Goal: Navigation & Orientation: Find specific page/section

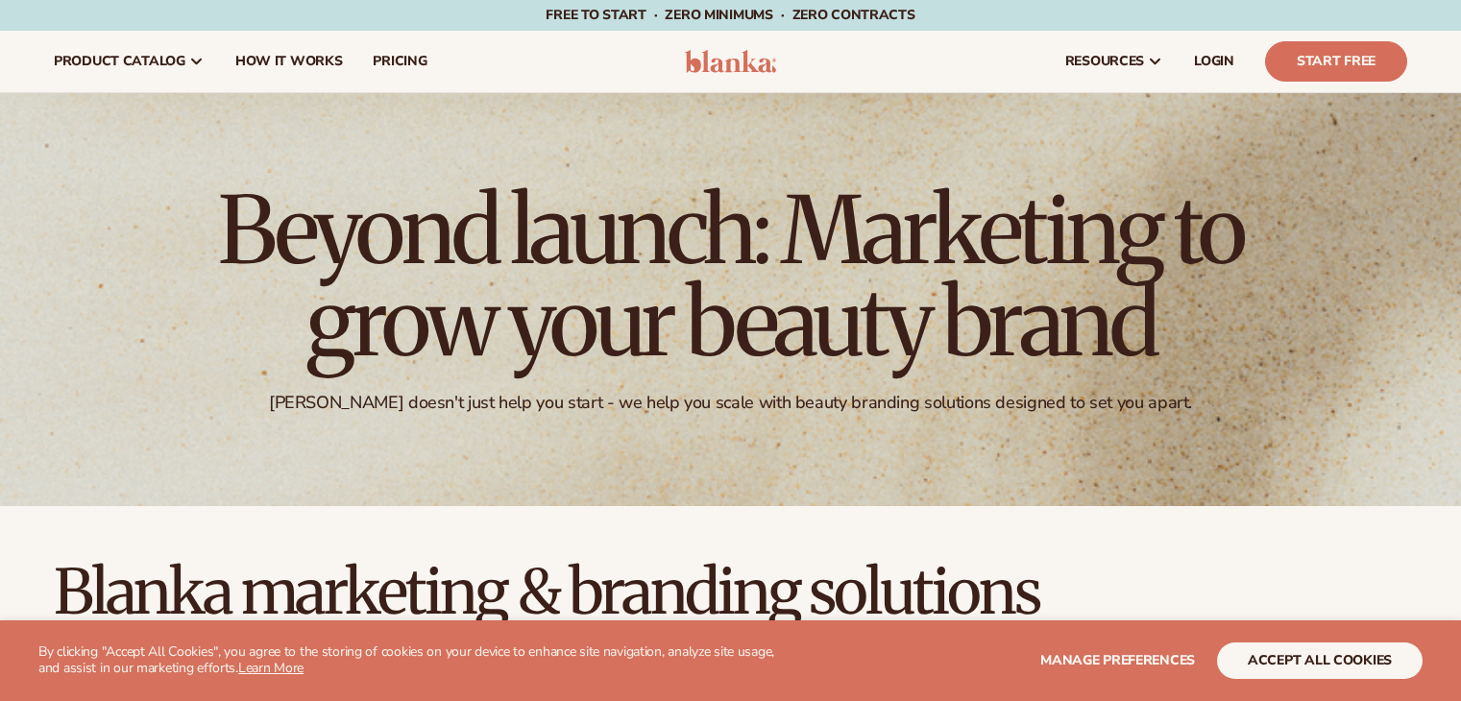
scroll to position [1053, 0]
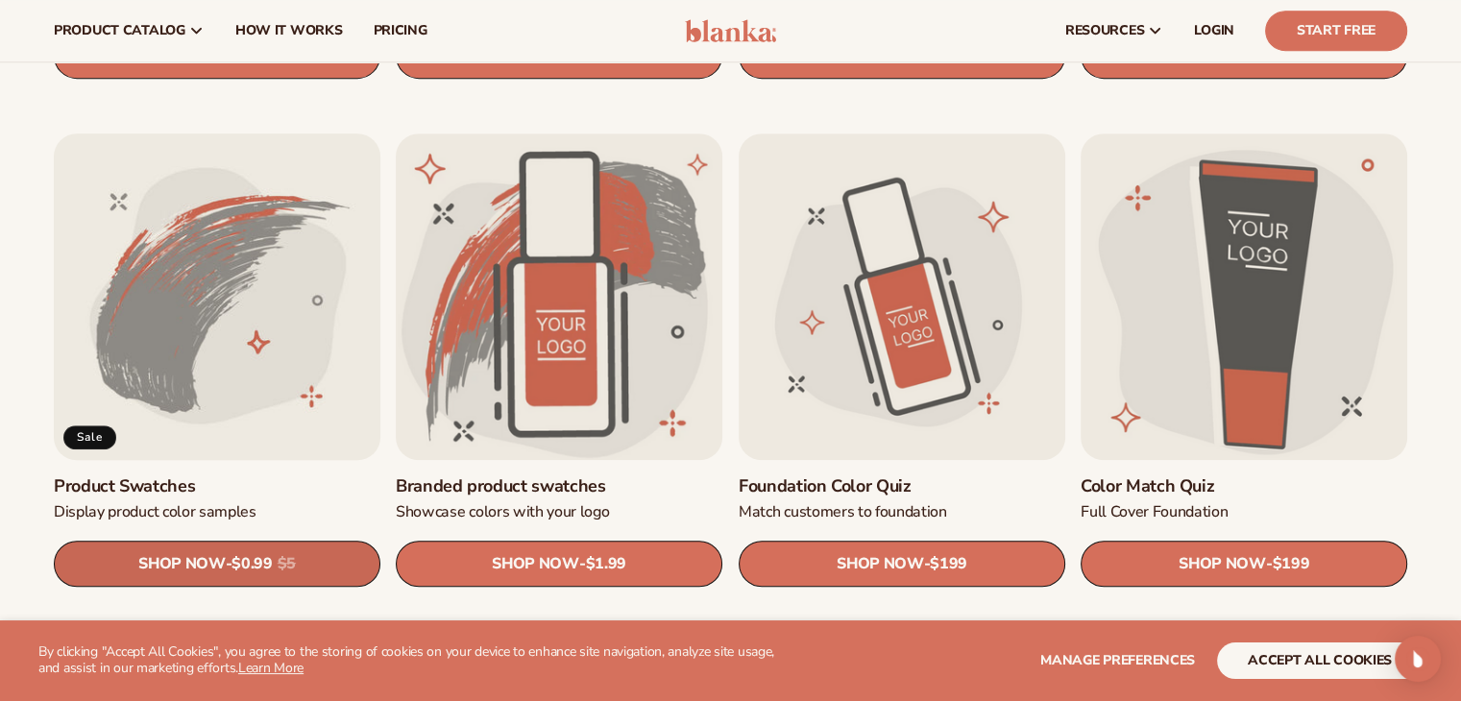
click at [204, 562] on span "SHOP NOW" at bounding box center [181, 564] width 86 height 18
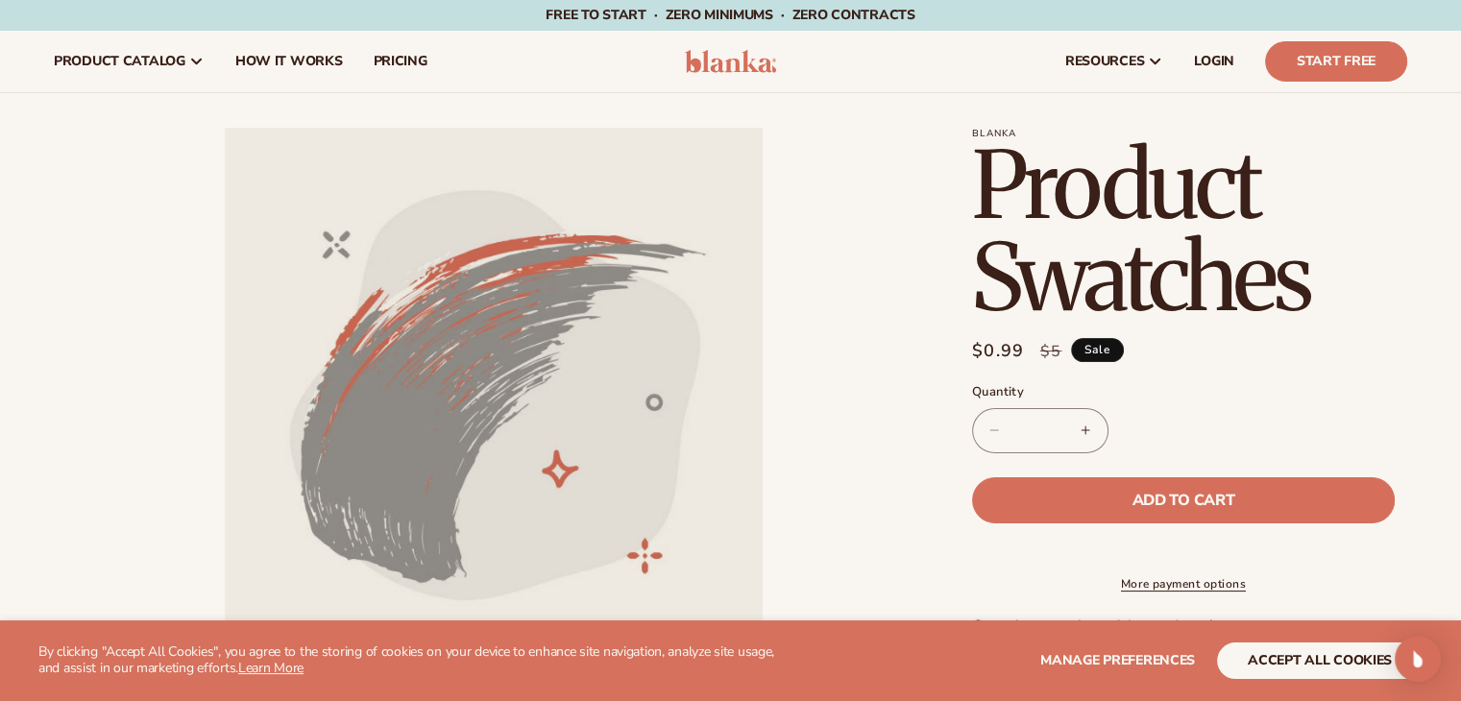
click at [1084, 431] on button "Increase quantity for Product Swatches" at bounding box center [1086, 430] width 43 height 45
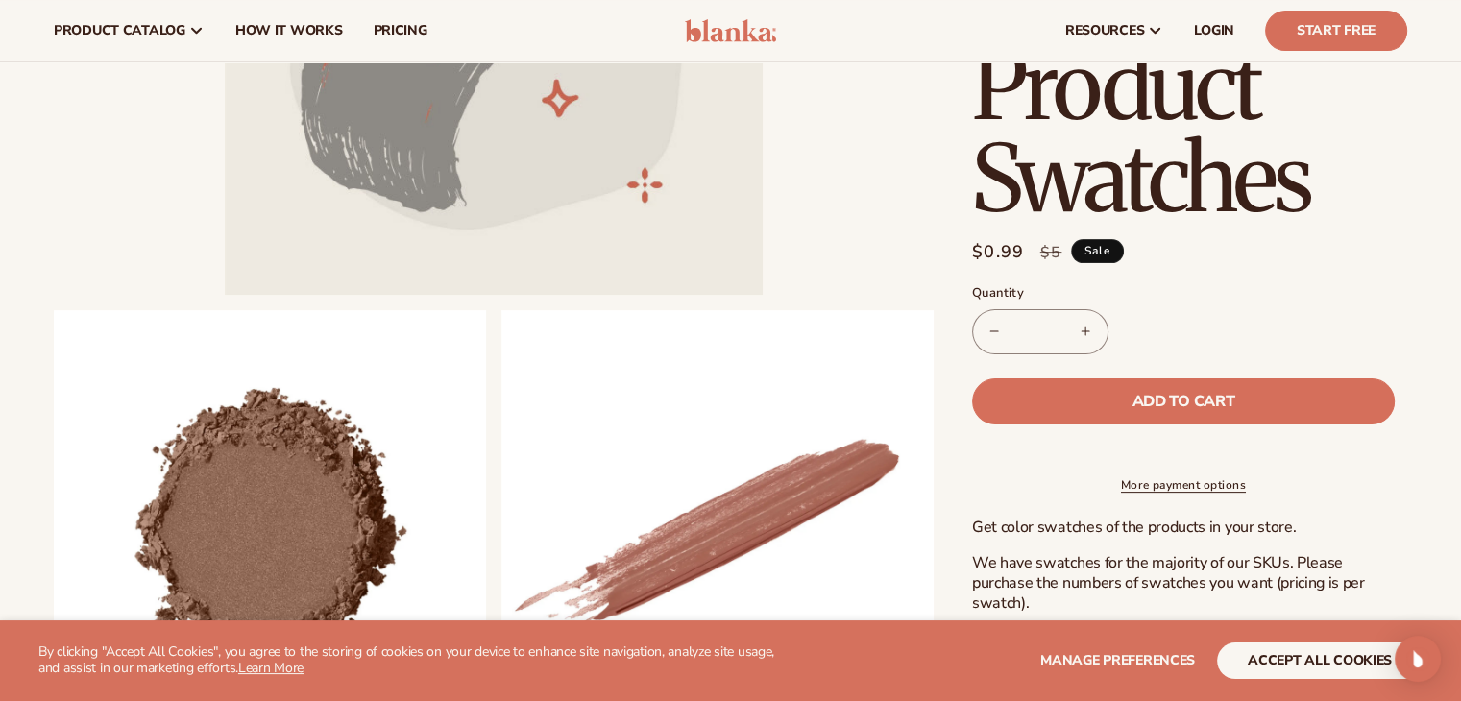
scroll to position [384, 0]
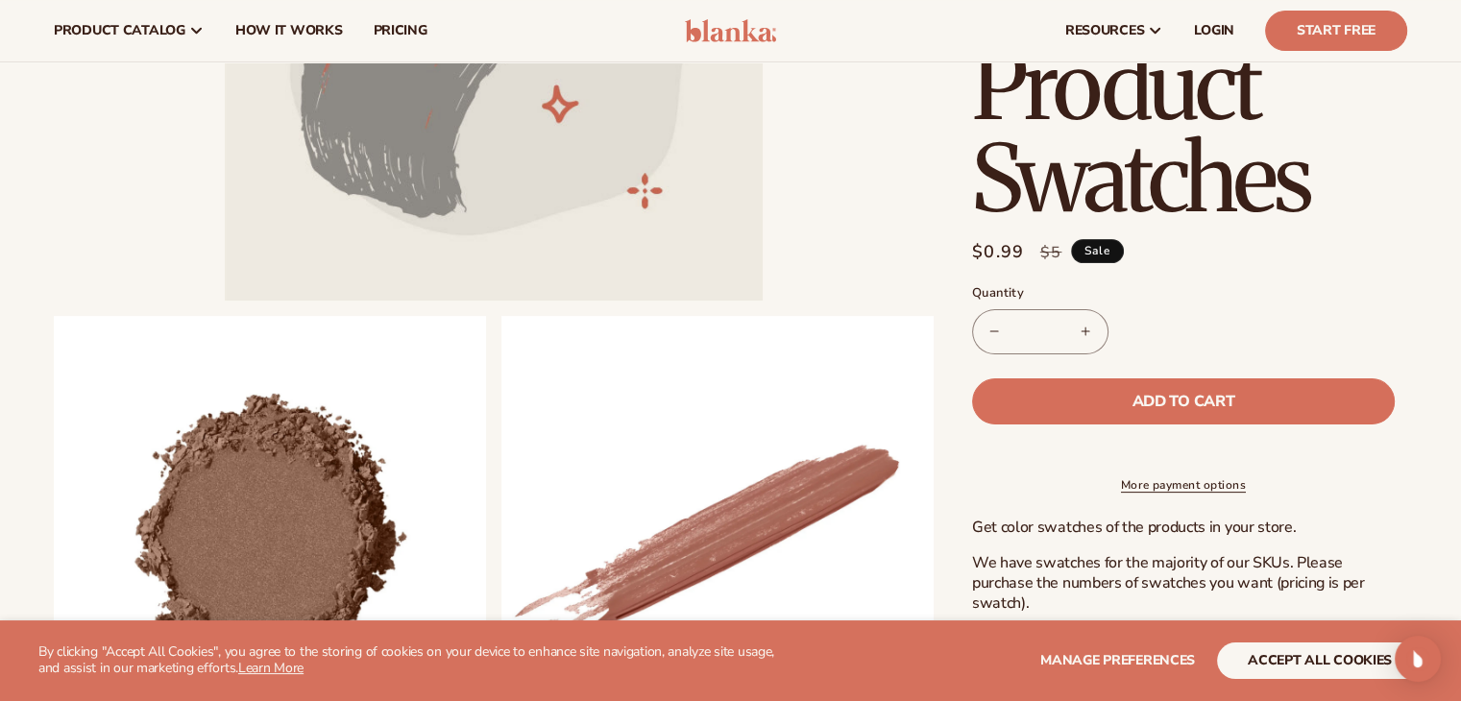
click at [1088, 334] on button "Increase quantity for Product Swatches" at bounding box center [1086, 331] width 43 height 45
click at [1088, 332] on button "Increase quantity for Product Swatches" at bounding box center [1086, 331] width 43 height 45
type input "*"
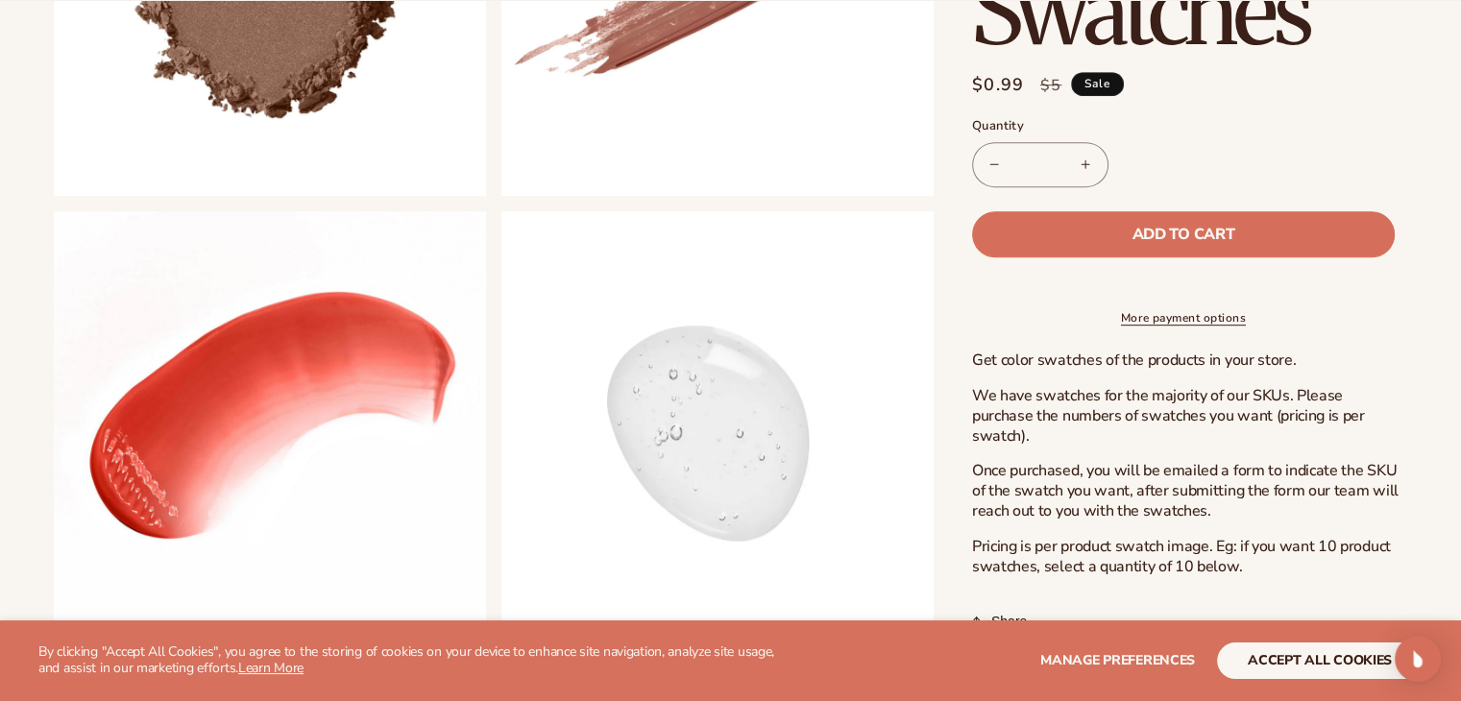
scroll to position [961, 0]
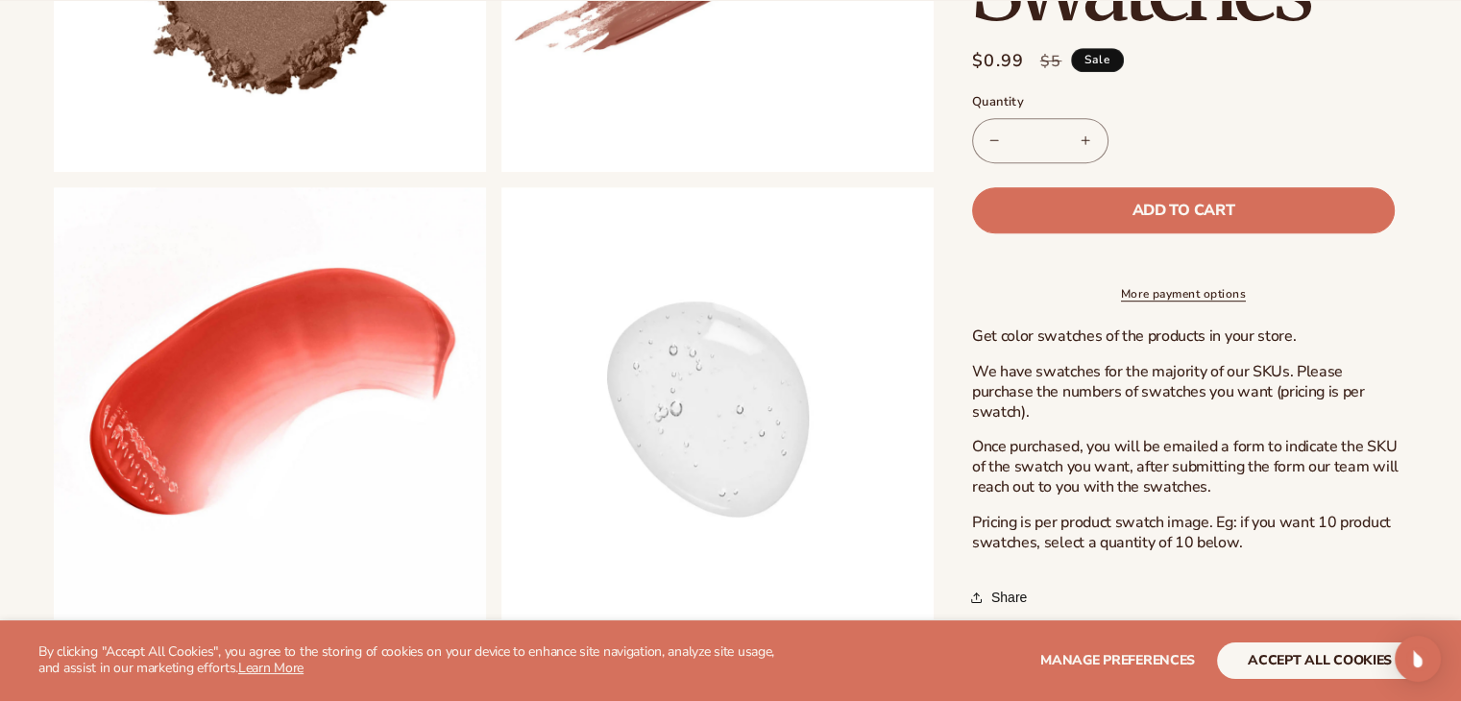
click at [54, 620] on button "Open media 4 in modal" at bounding box center [54, 620] width 0 height 0
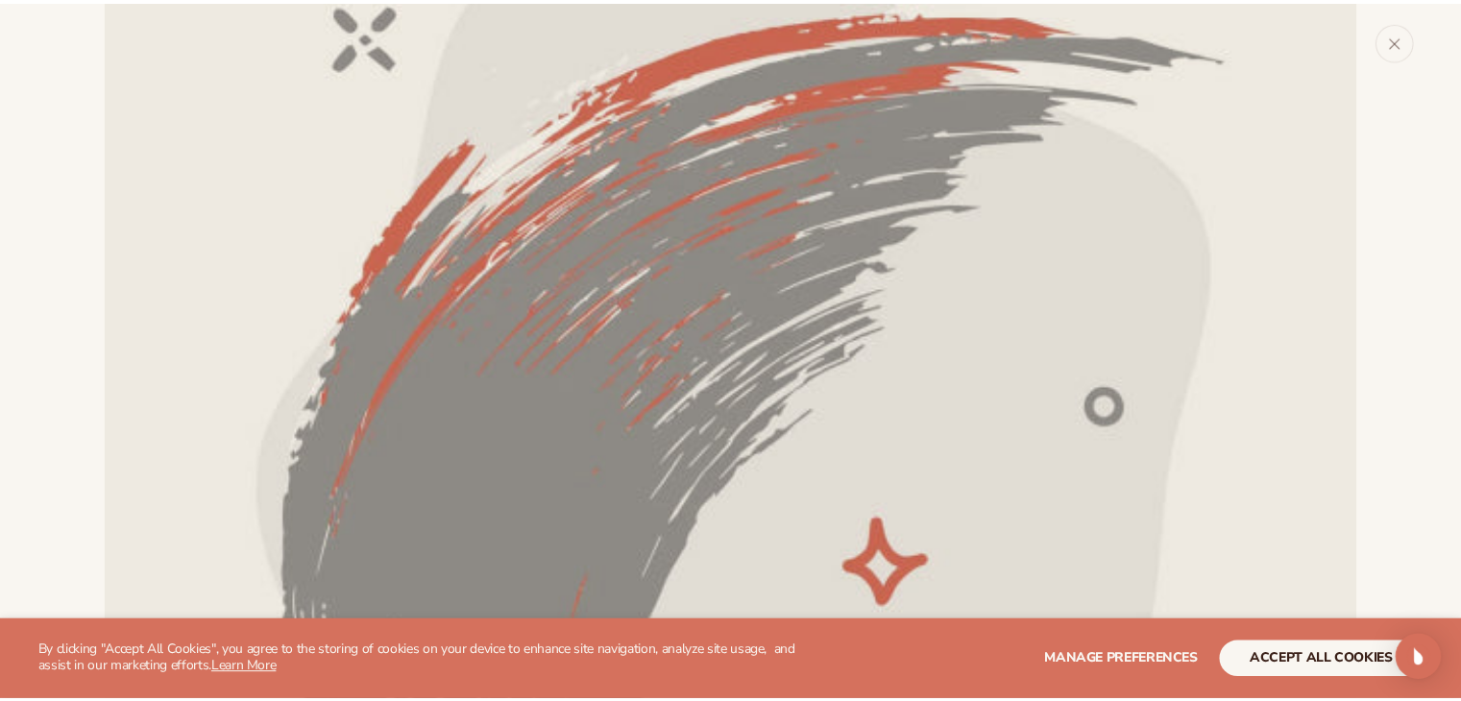
scroll to position [0, 0]
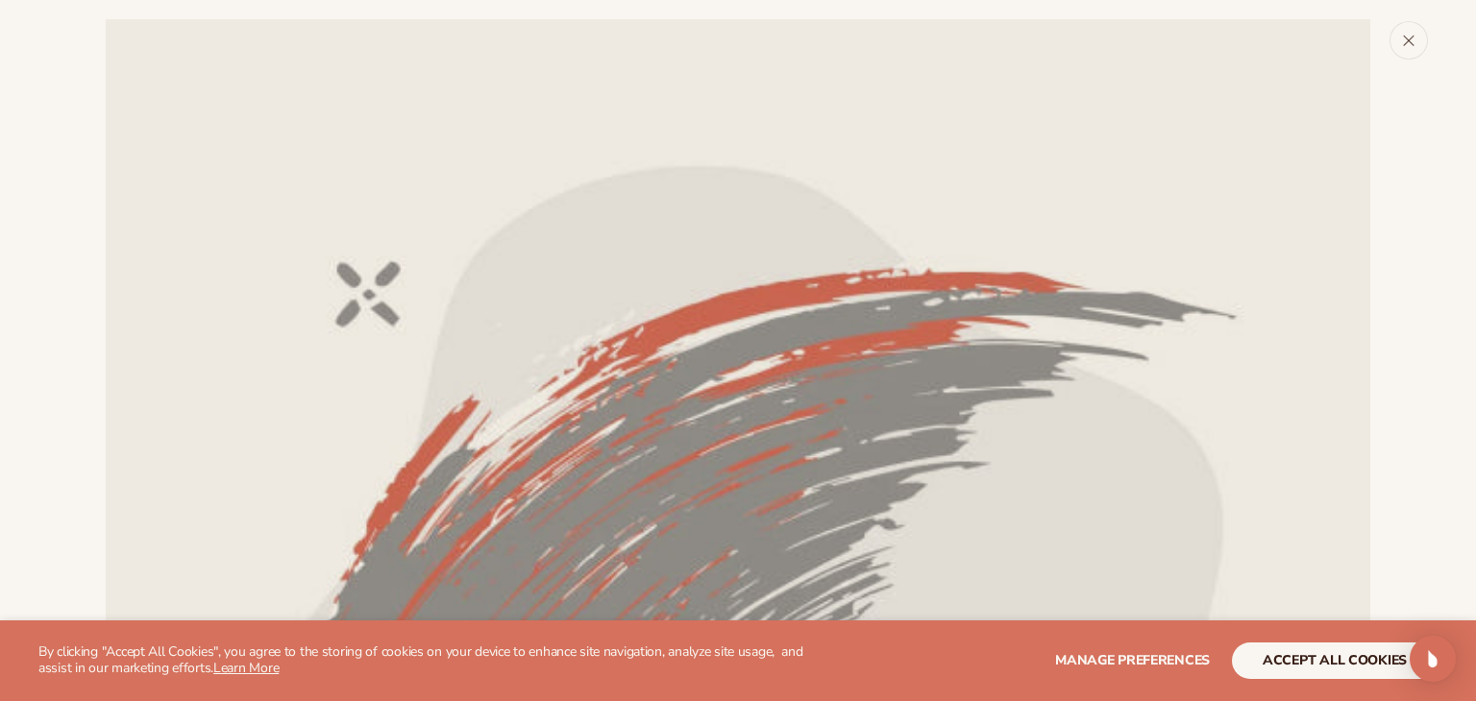
click at [1411, 45] on icon "Close" at bounding box center [1408, 40] width 13 height 13
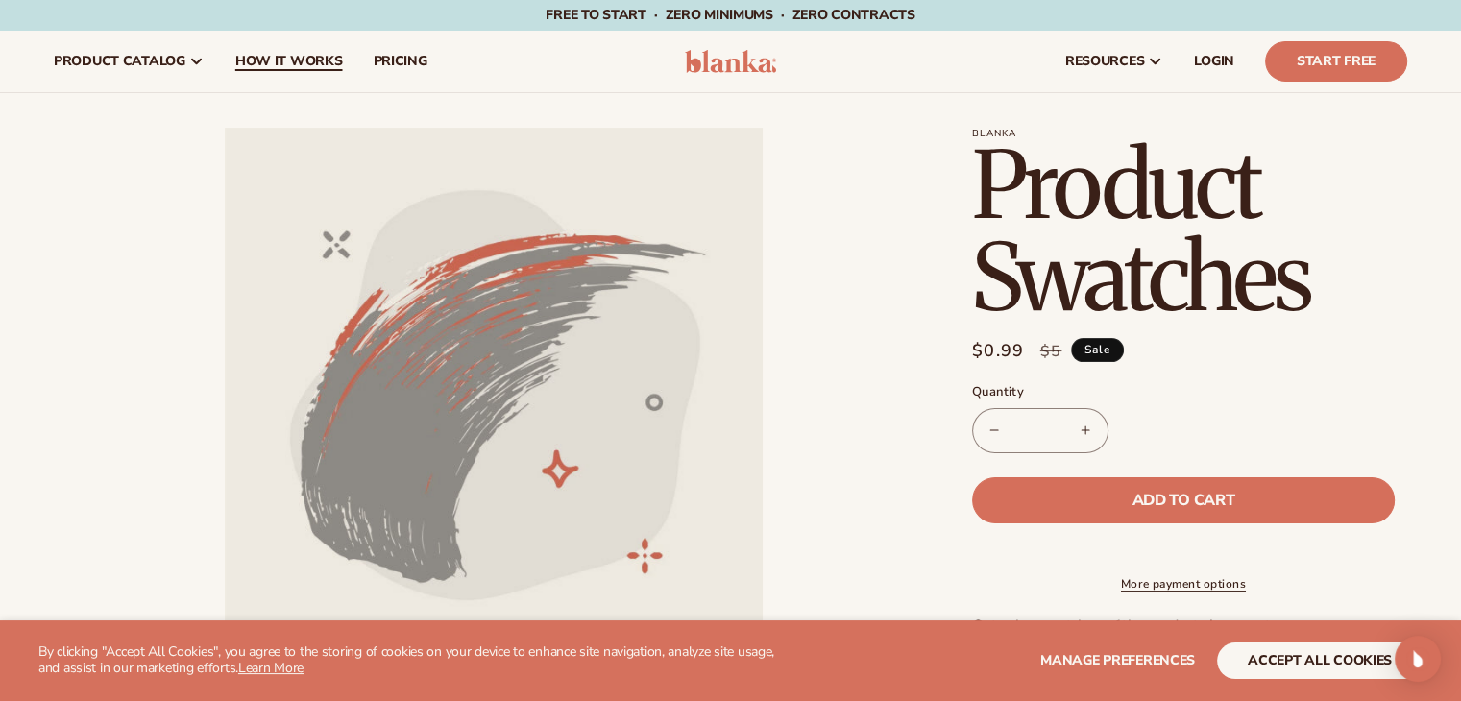
click at [281, 54] on span "How It Works" at bounding box center [289, 61] width 108 height 15
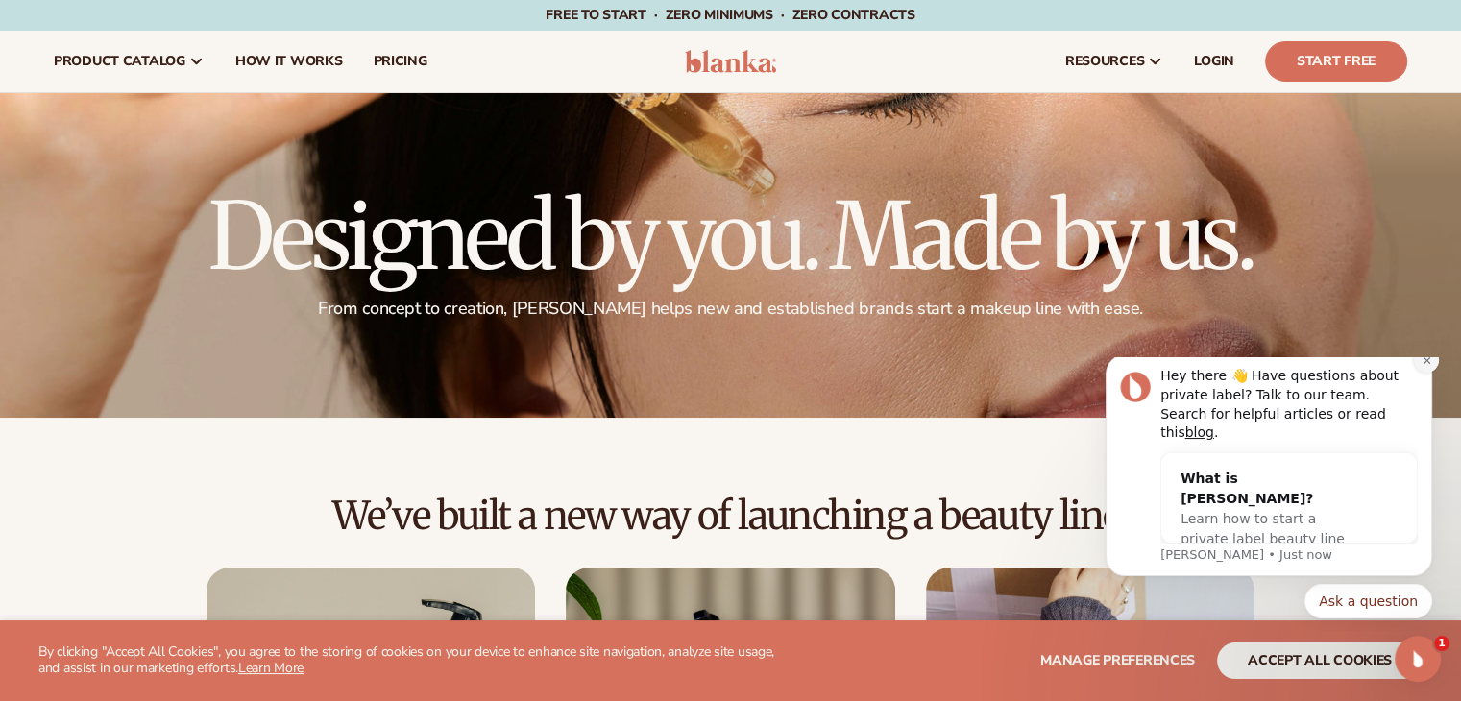
click at [1426, 366] on icon "Dismiss notification" at bounding box center [1427, 361] width 11 height 11
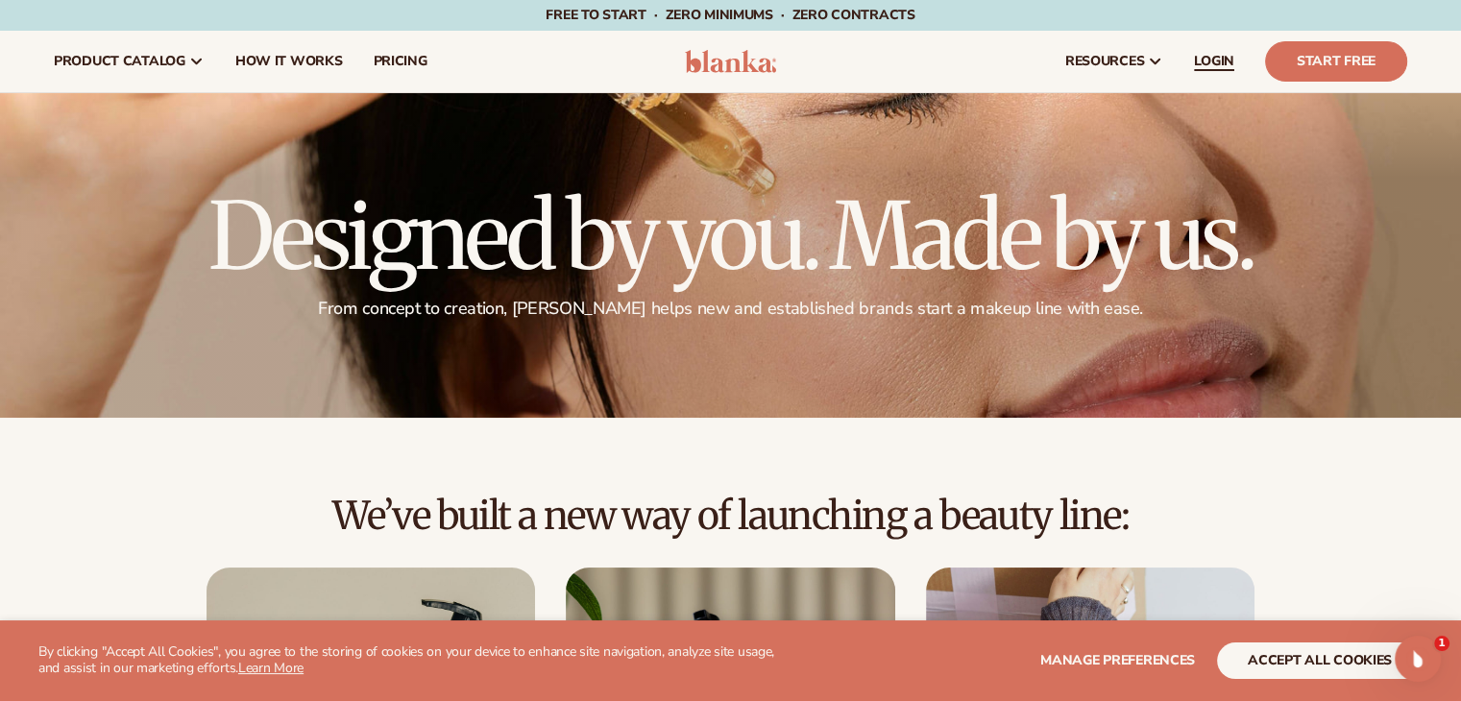
click at [1211, 61] on span "LOGIN" at bounding box center [1214, 61] width 40 height 15
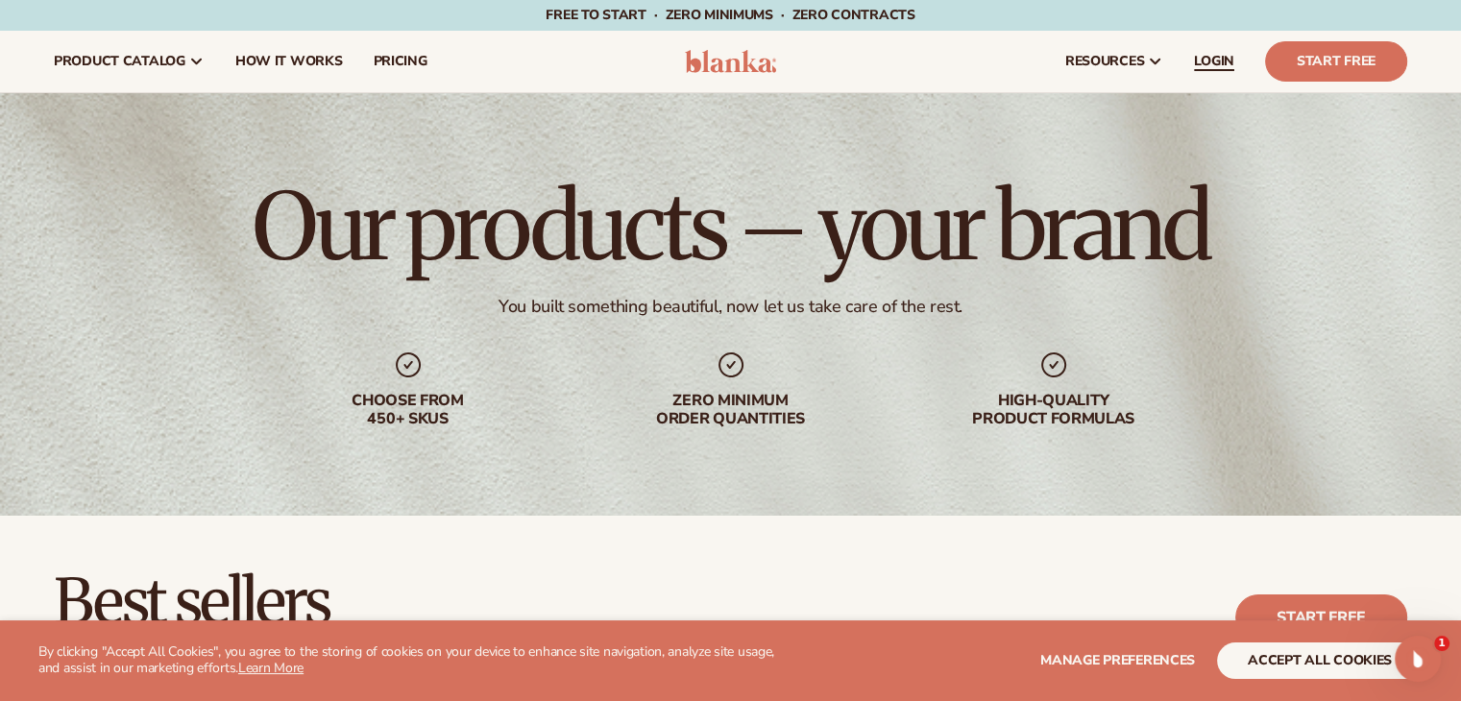
click at [1226, 60] on span "LOGIN" at bounding box center [1214, 61] width 40 height 15
